Goal: Transaction & Acquisition: Purchase product/service

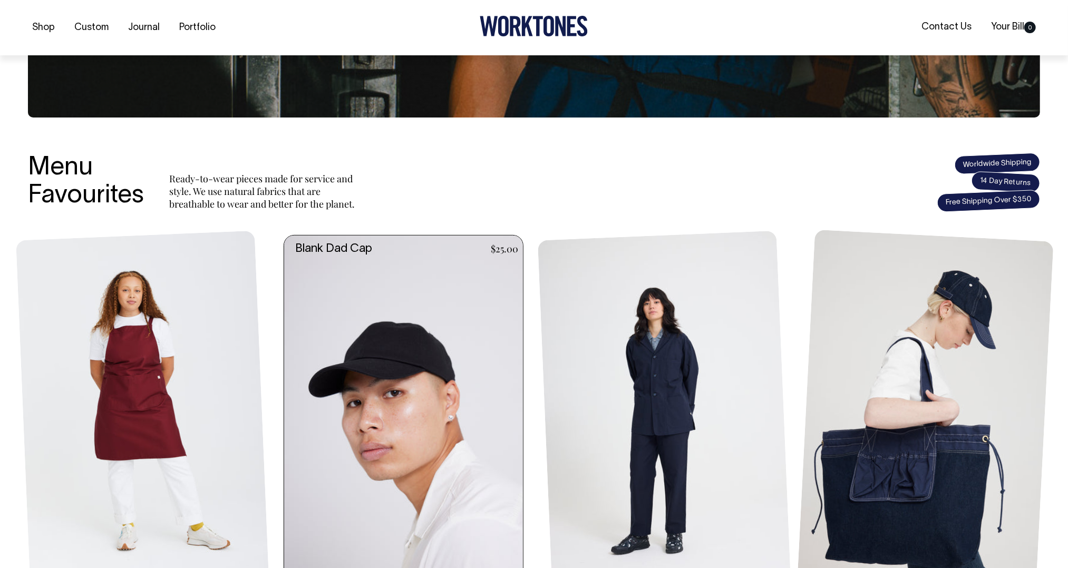
click at [354, 298] on link at bounding box center [406, 415] width 245 height 358
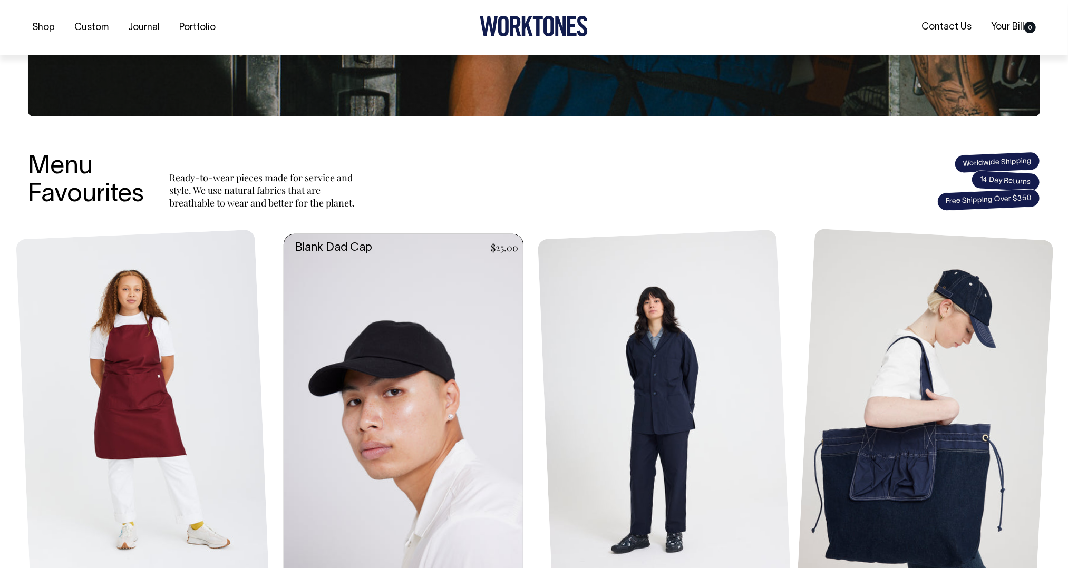
scroll to position [299, 0]
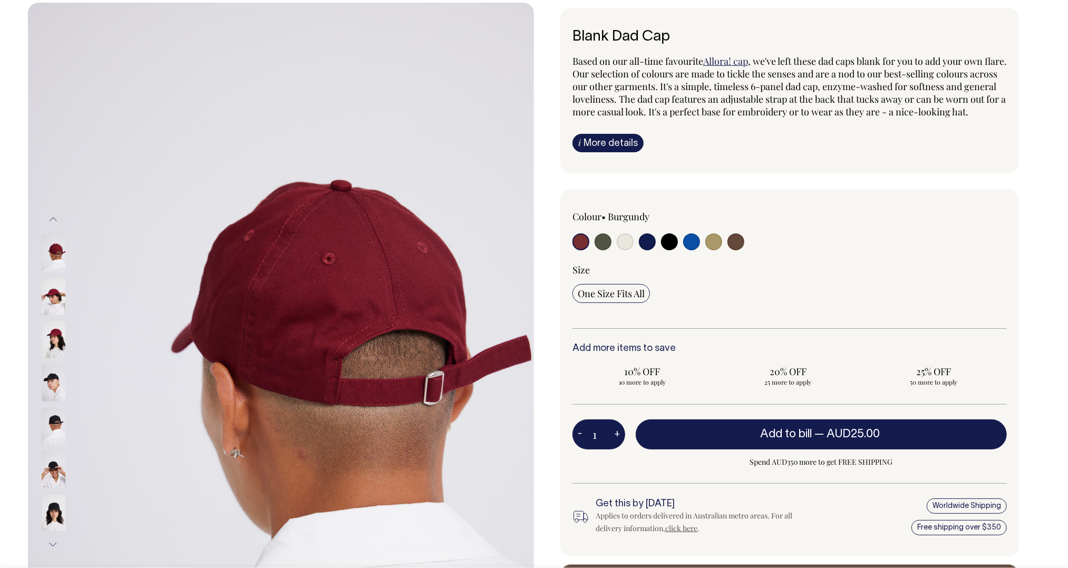
click at [737, 253] on label at bounding box center [735, 242] width 17 height 19
click at [737, 250] on input "radio" at bounding box center [735, 241] width 17 height 17
radio input "true"
select select "Espresso"
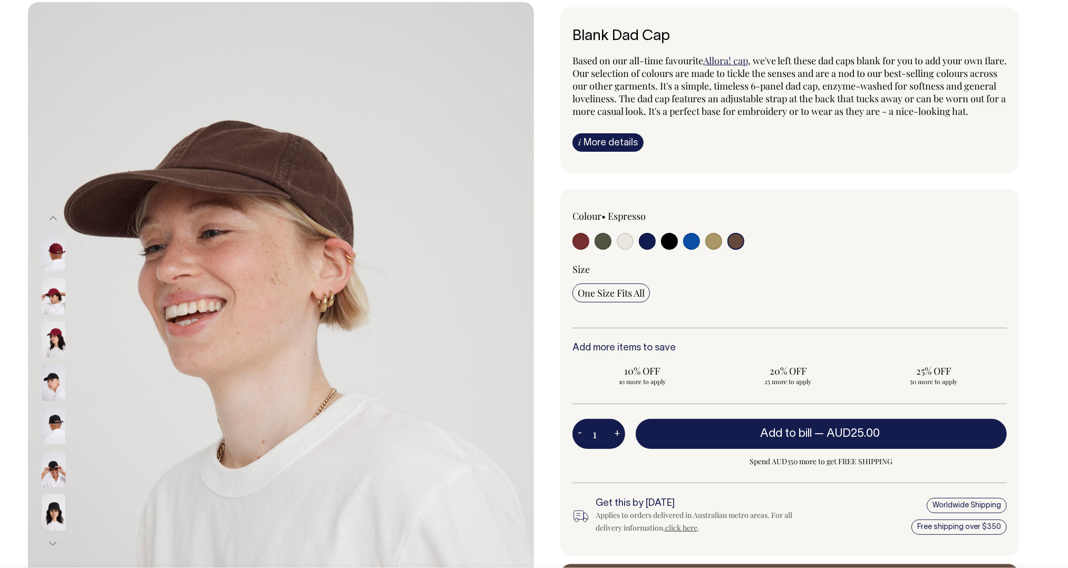
scroll to position [54, 0]
